Goal: Navigation & Orientation: Find specific page/section

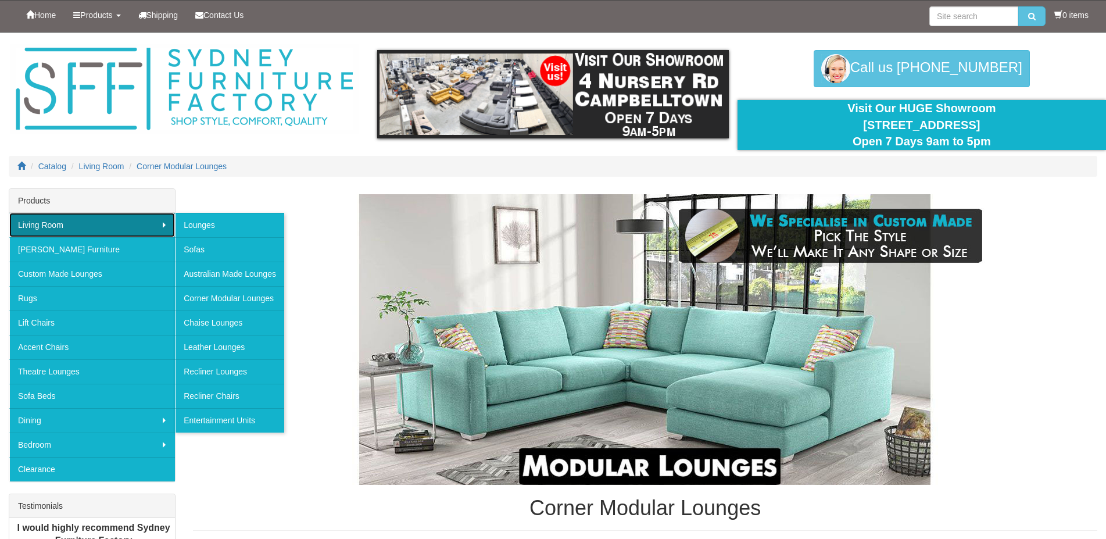
click at [159, 222] on link "Living Room" at bounding box center [92, 225] width 166 height 24
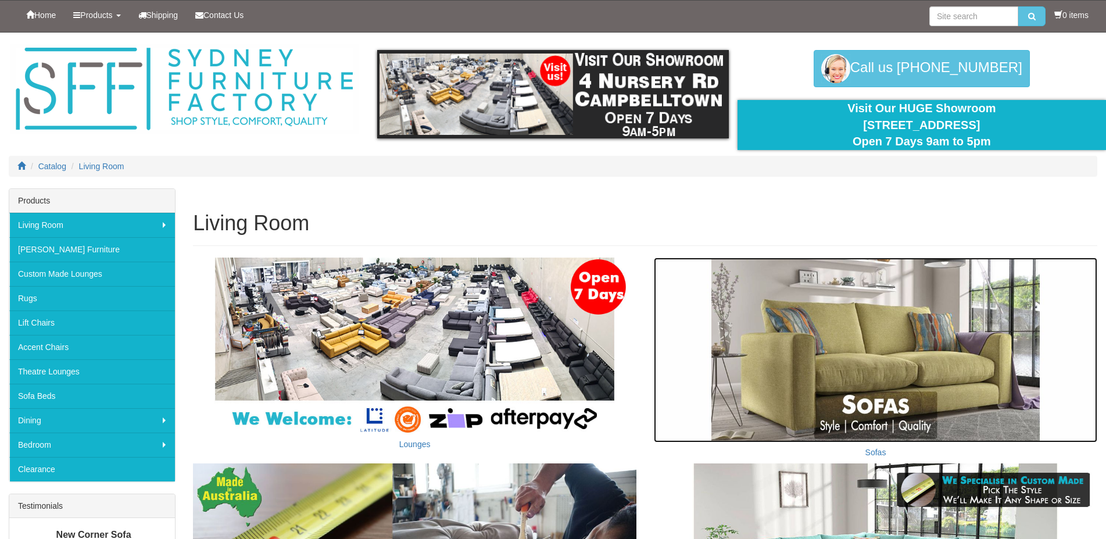
click at [905, 342] on img at bounding box center [875, 349] width 443 height 185
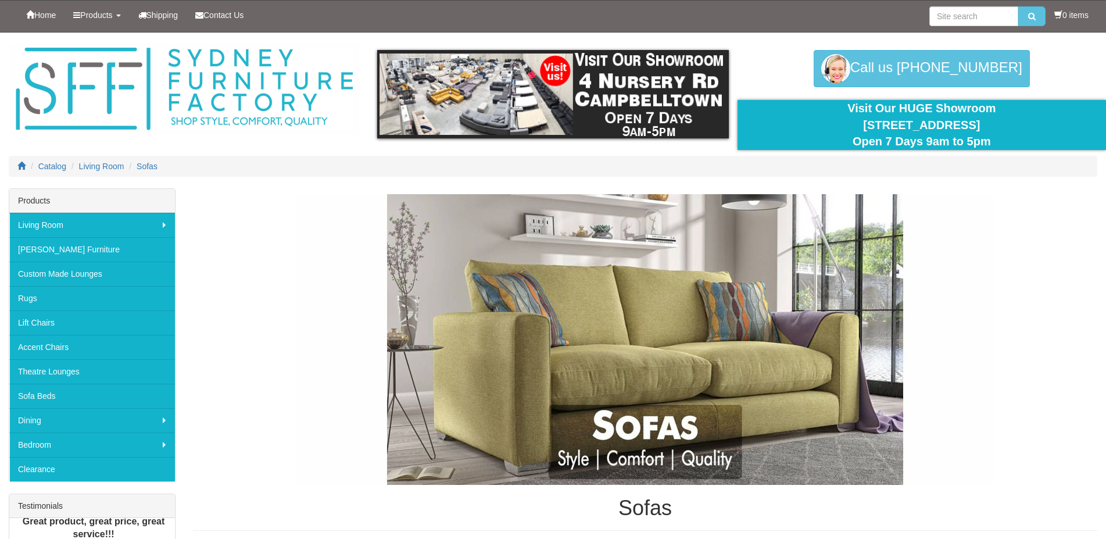
click at [586, 358] on img at bounding box center [644, 339] width 697 height 290
